Goal: Task Accomplishment & Management: Complete application form

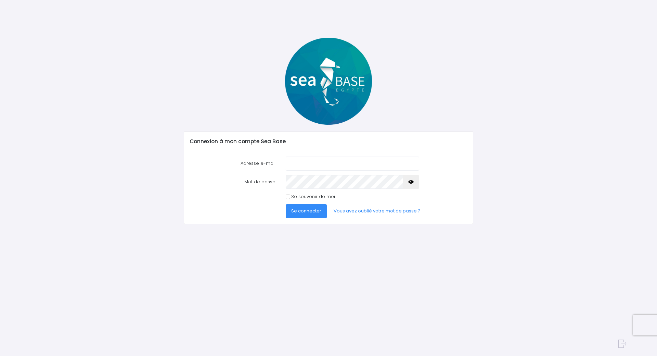
click at [312, 162] on input "Adresse e-mail" at bounding box center [353, 163] width 134 height 14
type input "p_vervoort@hotmail.com"
click at [286, 204] on button "Se connecter" at bounding box center [306, 211] width 41 height 14
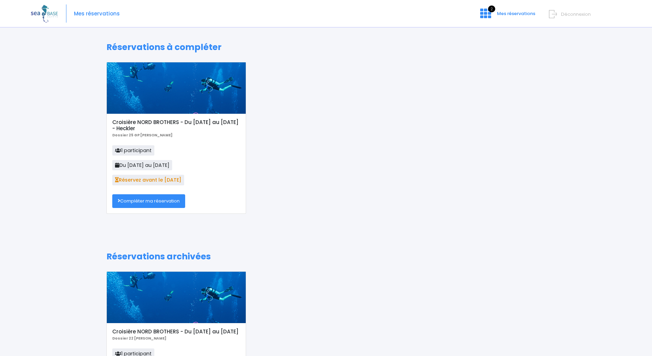
click at [152, 202] on link "Compléter ma réservation" at bounding box center [148, 201] width 73 height 14
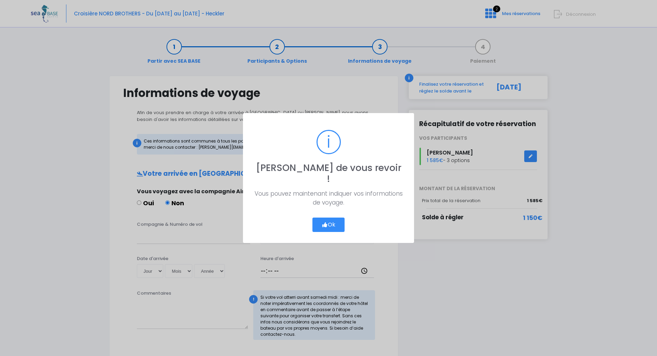
click at [331, 217] on button "Ok" at bounding box center [329, 224] width 32 height 14
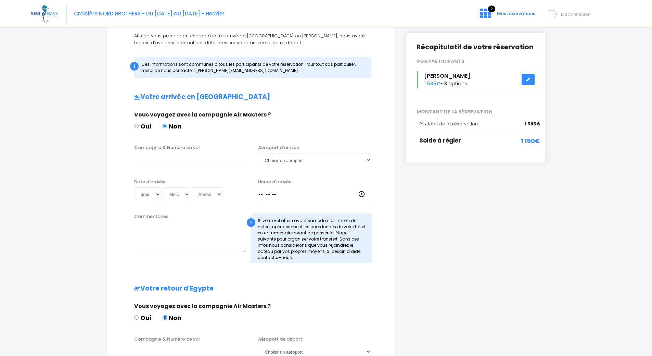
scroll to position [86, 0]
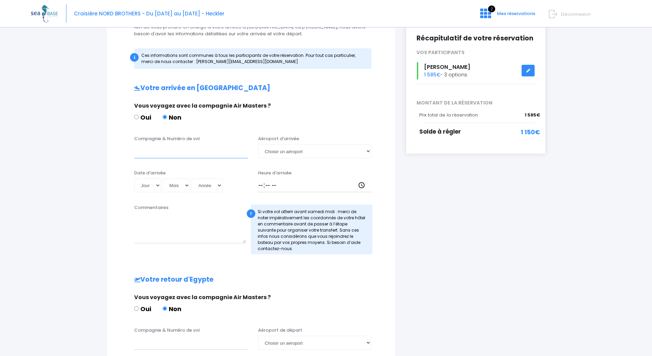
click at [157, 151] on input "Compagnie & Numéro de vol" at bounding box center [191, 151] width 114 height 14
type input "Corendon"
click at [155, 186] on select "Jour 01 02 03 04 05 06 07 08 09 10 11 12 13 14 15 16 17 18 19 20 21 22 23 24 25…" at bounding box center [147, 185] width 27 height 14
select select "25"
click at [134, 178] on select "Jour 01 02 03 04 05 06 07 08 09 10 11 12 13 14 15 16 17 18 19 20 21 22 23 24 25…" at bounding box center [147, 185] width 27 height 14
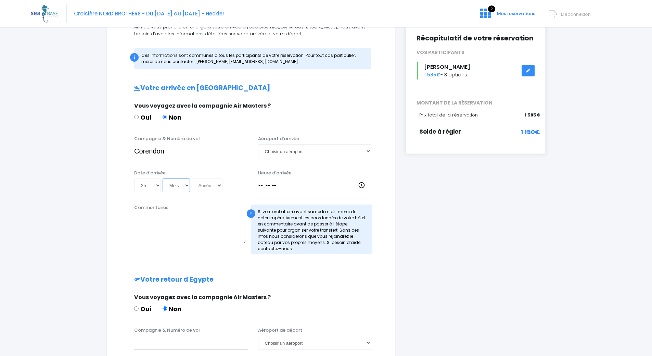
click at [188, 187] on select "Mois 01 02 03 04 05 06 07 08 09 10 11 12" at bounding box center [176, 185] width 27 height 14
select select "10"
click at [163, 178] on select "Mois 01 02 03 04 05 06 07 08 09 10 11 12" at bounding box center [176, 185] width 27 height 14
click at [219, 186] on select "Année 2045 2044 2043 2042 2041 2040 2039 2038 2037 2036 2035 2034 2033 2032 203…" at bounding box center [207, 185] width 31 height 14
select select "2025"
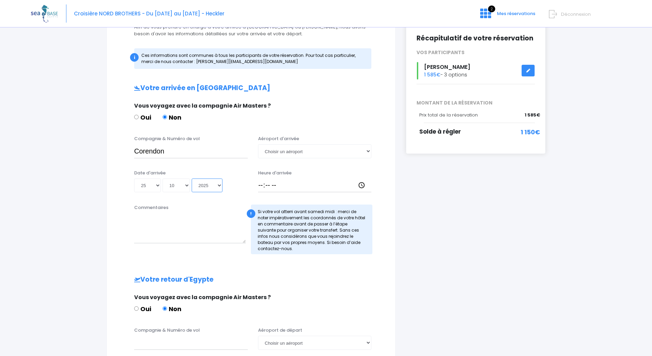
click at [192, 178] on select "Année 2045 2044 2043 2042 2041 2040 2039 2038 2037 2036 2035 2034 2033 2032 203…" at bounding box center [207, 185] width 31 height 14
type input "2025-10-25"
click at [296, 152] on select "Choisir un aéroport Hurghada Marsa Alam" at bounding box center [315, 151] width 114 height 14
select select "Hurghada"
click at [258, 144] on select "Choisir un aéroport Hurghada Marsa Alam" at bounding box center [315, 151] width 114 height 14
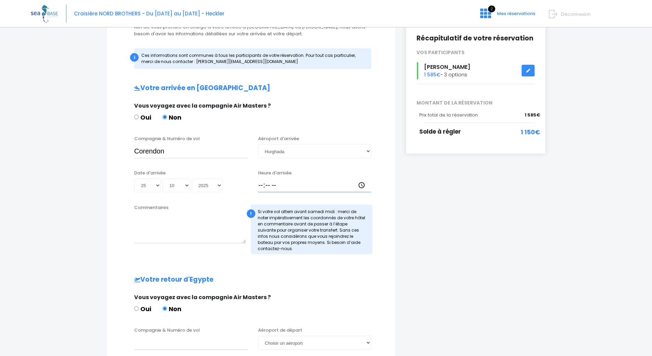
click at [261, 186] on input "Heure d'arrivée" at bounding box center [315, 185] width 114 height 14
click at [260, 185] on input "Heure d'arrivée" at bounding box center [315, 185] width 114 height 14
click at [261, 185] on input "Heure d'arrivée" at bounding box center [315, 185] width 114 height 14
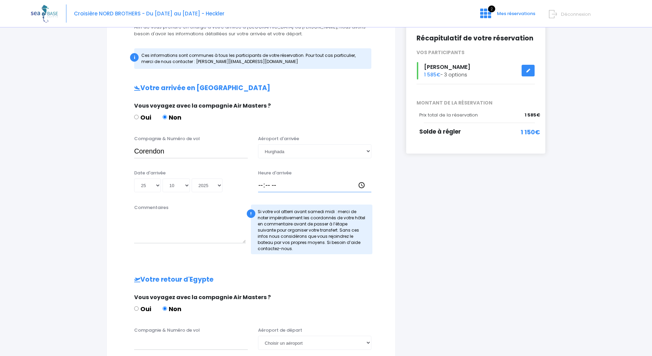
click at [362, 186] on input "Heure d'arrivée" at bounding box center [315, 185] width 114 height 14
type input "20:25"
click at [363, 282] on h2 "Votre retour d'Egypte" at bounding box center [251, 280] width 261 height 8
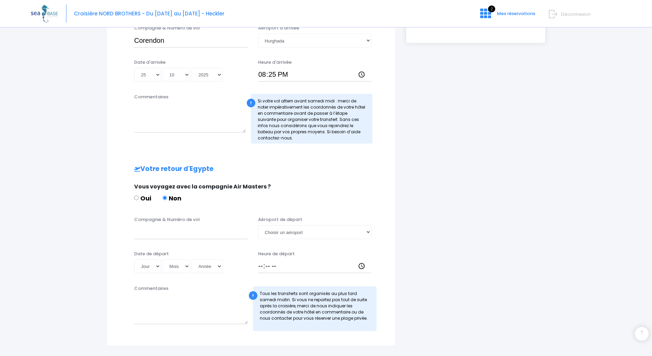
scroll to position [233, 0]
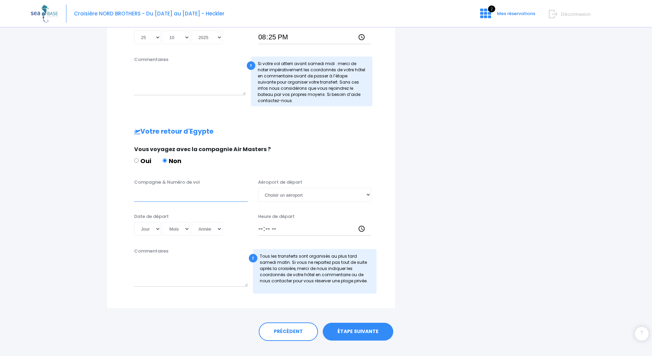
click at [176, 194] on input "Compagnie & Numéro de vol" at bounding box center [191, 195] width 114 height 14
type input "Easyjet"
click at [150, 228] on select "Jour 01 02 03 04 05 06 07 08 09 10 11 12 13 14 15 16 17 18 19 20 21 22 23 24 25…" at bounding box center [147, 229] width 27 height 14
select select "01"
click at [134, 222] on select "Jour 01 02 03 04 05 06 07 08 09 10 11 12 13 14 15 16 17 18 19 20 21 22 23 24 25…" at bounding box center [147, 229] width 27 height 14
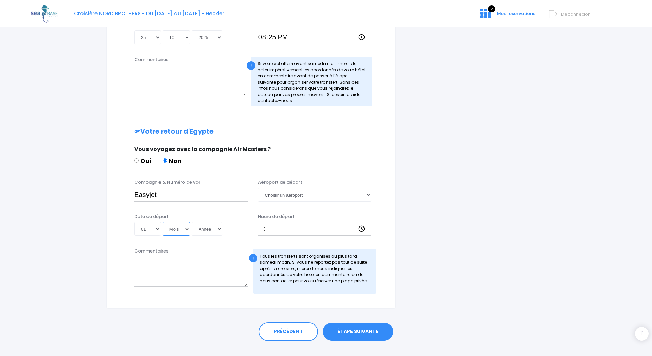
click at [183, 230] on select "Mois 01 02 03 04 05 06 07 08 09 10 11 12" at bounding box center [176, 229] width 27 height 14
select select "11"
click at [163, 222] on select "Mois 01 02 03 04 05 06 07 08 09 10 11 12" at bounding box center [176, 229] width 27 height 14
click at [211, 229] on select "Année 2045 2044 2043 2042 2041 2040 2039 2038 2037 2036 2035 2034 2033 2032 203…" at bounding box center [207, 229] width 31 height 14
select select "2025"
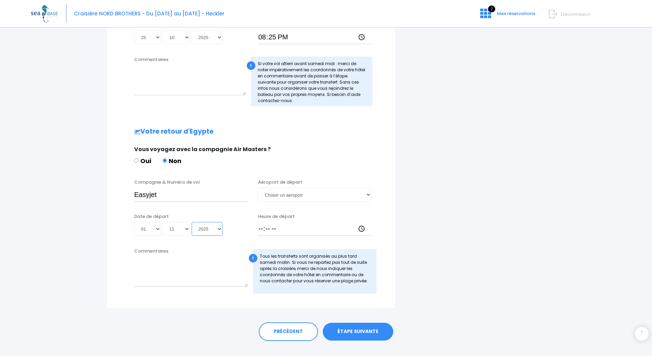
click at [192, 222] on select "Année 2045 2044 2043 2042 2041 2040 2039 2038 2037 2036 2035 2034 2033 2032 203…" at bounding box center [207, 229] width 31 height 14
type input "2025-11-01"
click at [308, 195] on select "Choisir un aéroport Hurghada Marsa Alam" at bounding box center [315, 195] width 114 height 14
select select "Hurghada"
click at [258, 188] on select "Choisir un aéroport Hurghada Marsa Alam" at bounding box center [315, 195] width 114 height 14
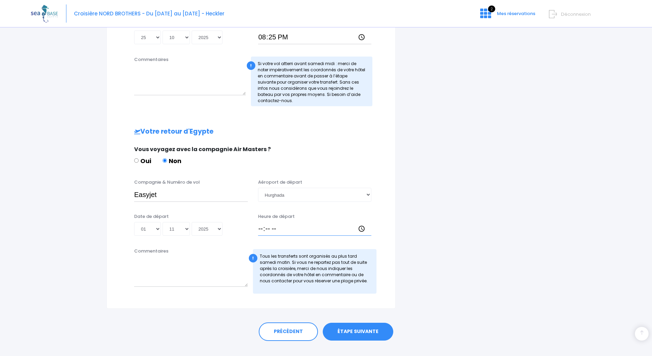
click at [262, 229] on input "Heure de départ" at bounding box center [315, 229] width 114 height 14
click at [360, 228] on input "Heure de départ" at bounding box center [315, 229] width 114 height 14
type input "15:00"
click at [423, 277] on div "i Finalisez votre réservation et réglez le solde avant le 26/08/2025 Récapitula…" at bounding box center [476, 75] width 150 height 466
click at [154, 75] on textarea "Commentaires" at bounding box center [190, 80] width 112 height 30
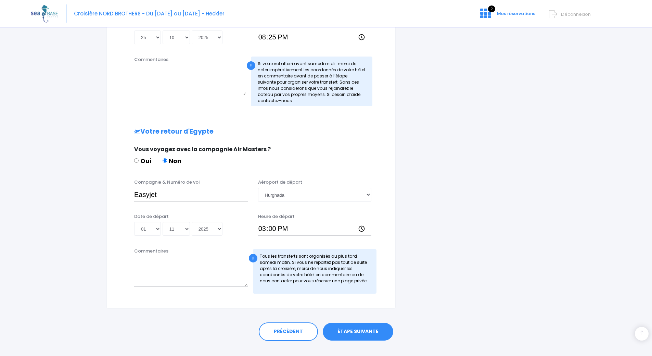
paste textarea "vol XR1067"
type textarea "vol XR1067"
click at [146, 263] on textarea "Commentaires" at bounding box center [191, 271] width 114 height 30
paste textarea "vol EJU7978"
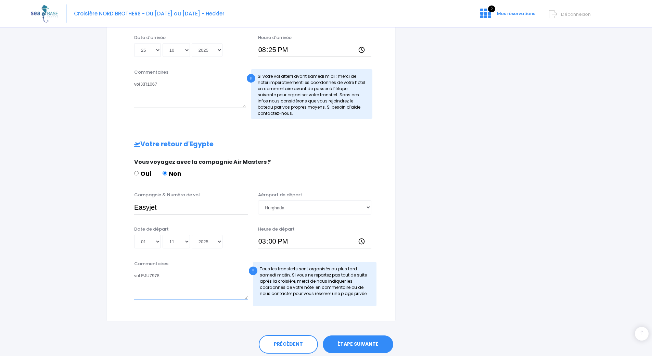
scroll to position [236, 0]
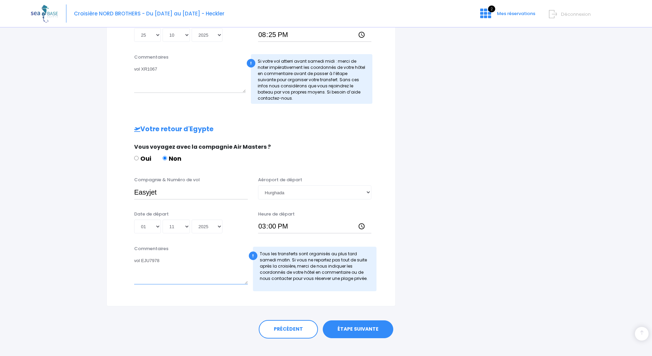
type textarea "vol EJU7978"
click at [368, 326] on link "ÉTAPE SUIVANTE" at bounding box center [358, 329] width 71 height 18
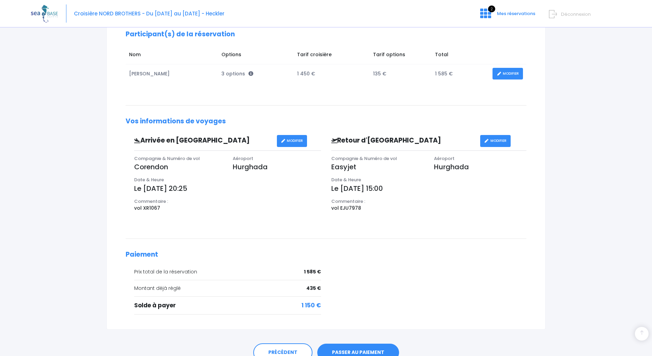
scroll to position [144, 0]
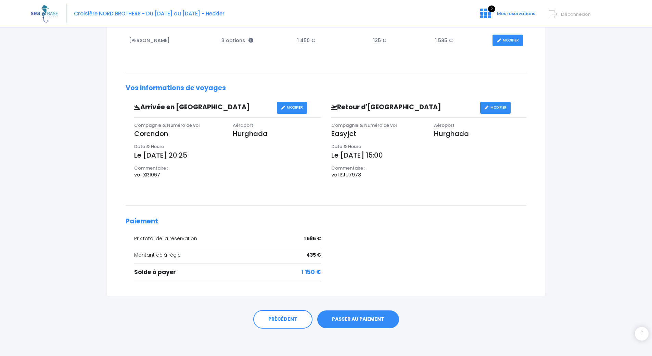
click at [353, 320] on link "PASSER AU PAIEMENT" at bounding box center [358, 319] width 82 height 18
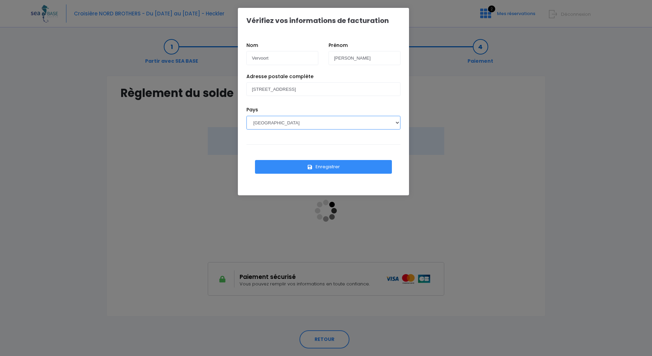
click at [289, 120] on select "AFGHANISTAN AFRIQUE DU SUD ÅLAND, ÎLES ALBANIE ALGÉRIE ALLEMAGNE ANDORRE ANGOLA…" at bounding box center [323, 123] width 154 height 14
select select "BE"
click at [246, 116] on select "AFGHANISTAN AFRIQUE DU SUD ÅLAND, ÎLES ALBANIE ALGÉRIE ALLEMAGNE ANDORRE ANGOLA…" at bounding box center [323, 123] width 154 height 14
click at [330, 164] on button "Enregistrer" at bounding box center [323, 167] width 137 height 14
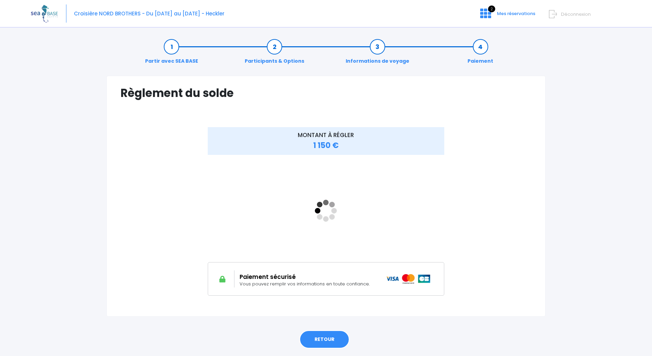
click at [323, 341] on link "RETOUR" at bounding box center [325, 339] width 50 height 18
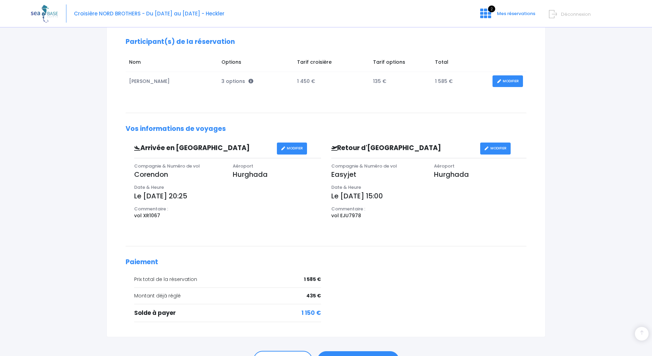
scroll to position [135, 0]
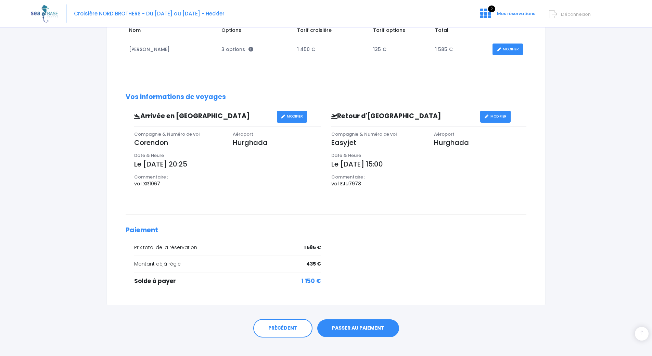
click at [358, 327] on link "PASSER AU PAIEMENT" at bounding box center [358, 328] width 82 height 18
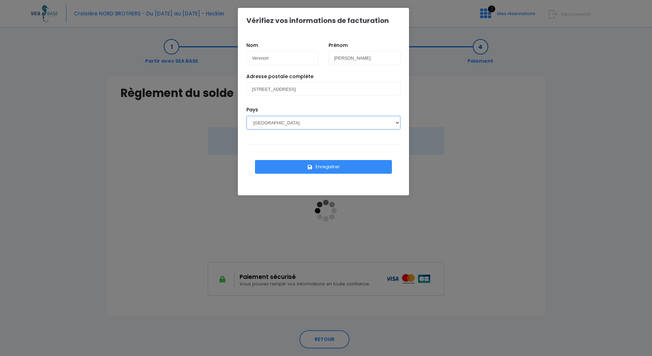
click at [296, 123] on select "AFGHANISTAN AFRIQUE DU SUD ÅLAND, ÎLES ALBANIE ALGÉRIE ALLEMAGNE ANDORRE ANGOLA…" at bounding box center [323, 123] width 154 height 14
select select "BE"
click at [246, 116] on select "AFGHANISTAN AFRIQUE DU SUD ÅLAND, ÎLES ALBANIE ALGÉRIE ALLEMAGNE ANDORRE ANGOLA…" at bounding box center [323, 123] width 154 height 14
click at [329, 167] on button "Enregistrer" at bounding box center [323, 167] width 137 height 14
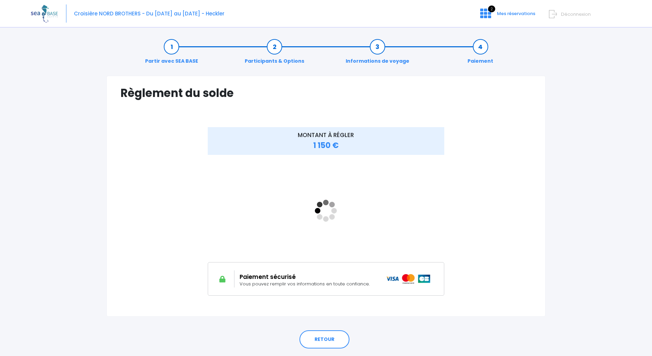
click at [497, 213] on div "MONTANT À RÉGLER 1 150 €" at bounding box center [326, 216] width 411 height 178
click at [445, 245] on div "MONTANT À RÉGLER 1 150 €" at bounding box center [326, 211] width 274 height 168
click at [147, 167] on div at bounding box center [155, 211] width 68 height 168
click at [509, 236] on div "MONTANT À RÉGLER 1 150 €" at bounding box center [326, 216] width 411 height 178
click at [577, 126] on div "Partir avec SEA BASE Participants & Options Informations de voyage Paiement Règ…" at bounding box center [326, 204] width 591 height 344
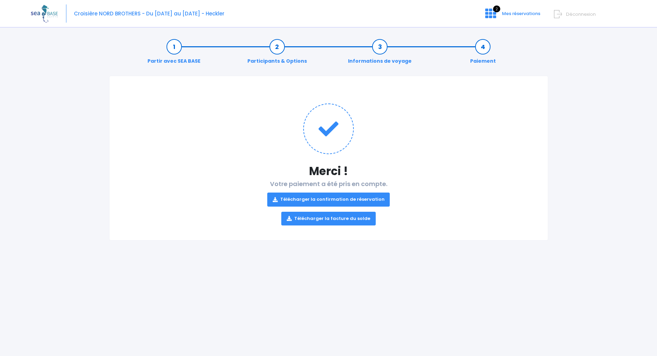
click at [359, 198] on link "Télécharger la confirmation de réservation" at bounding box center [328, 199] width 123 height 14
click at [329, 220] on link "Télécharger la facture du solde" at bounding box center [328, 219] width 94 height 14
click at [517, 13] on span "Mes réservations" at bounding box center [521, 13] width 38 height 7
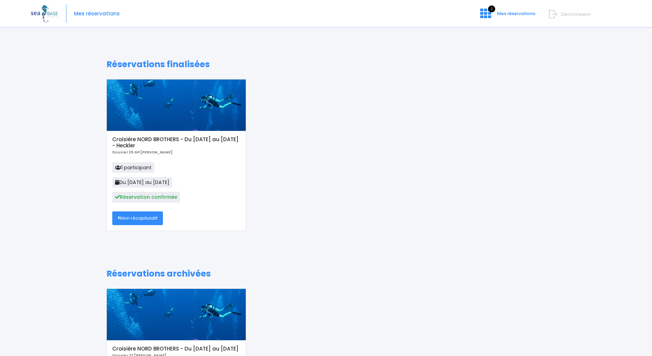
click at [144, 220] on link "Mon récapitulatif" at bounding box center [137, 218] width 51 height 14
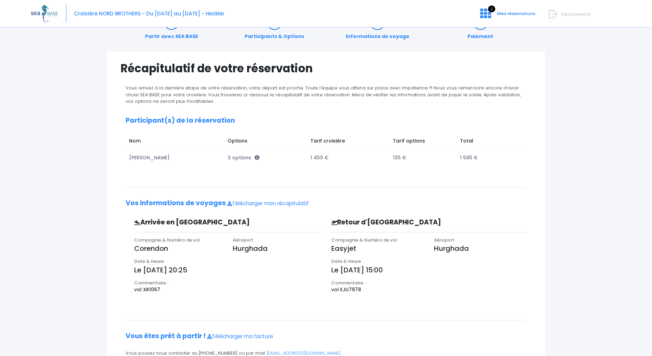
scroll to position [58, 0]
